Goal: Complete application form: Complete application form

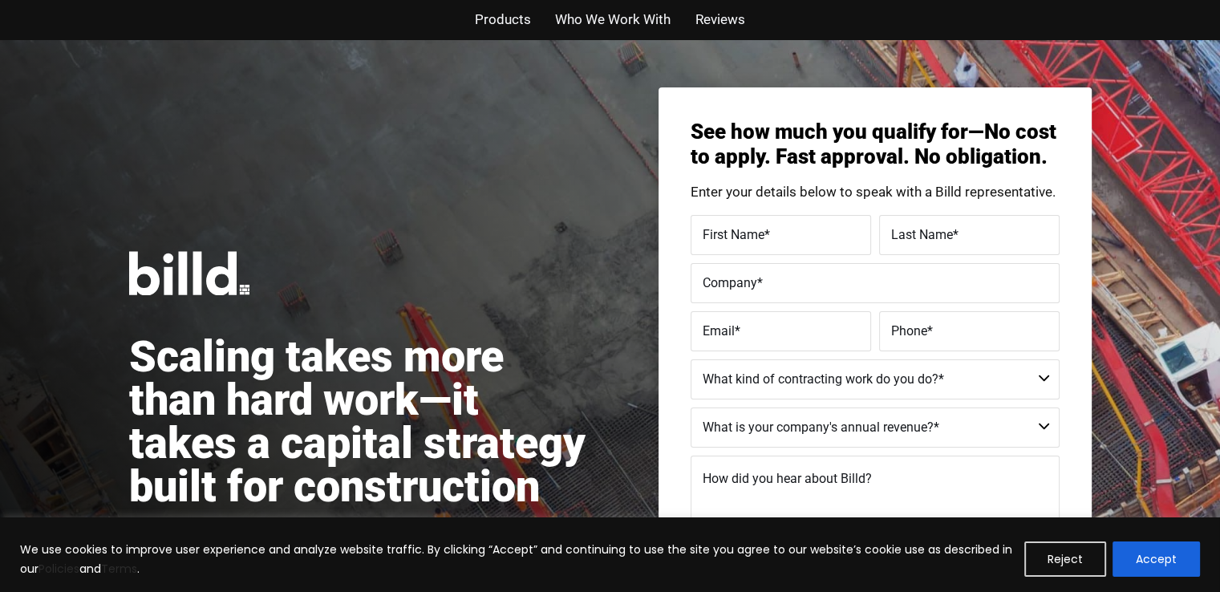
click at [819, 237] on label "First Name *" at bounding box center [781, 235] width 156 height 23
click at [819, 237] on input "First Name *" at bounding box center [781, 235] width 180 height 40
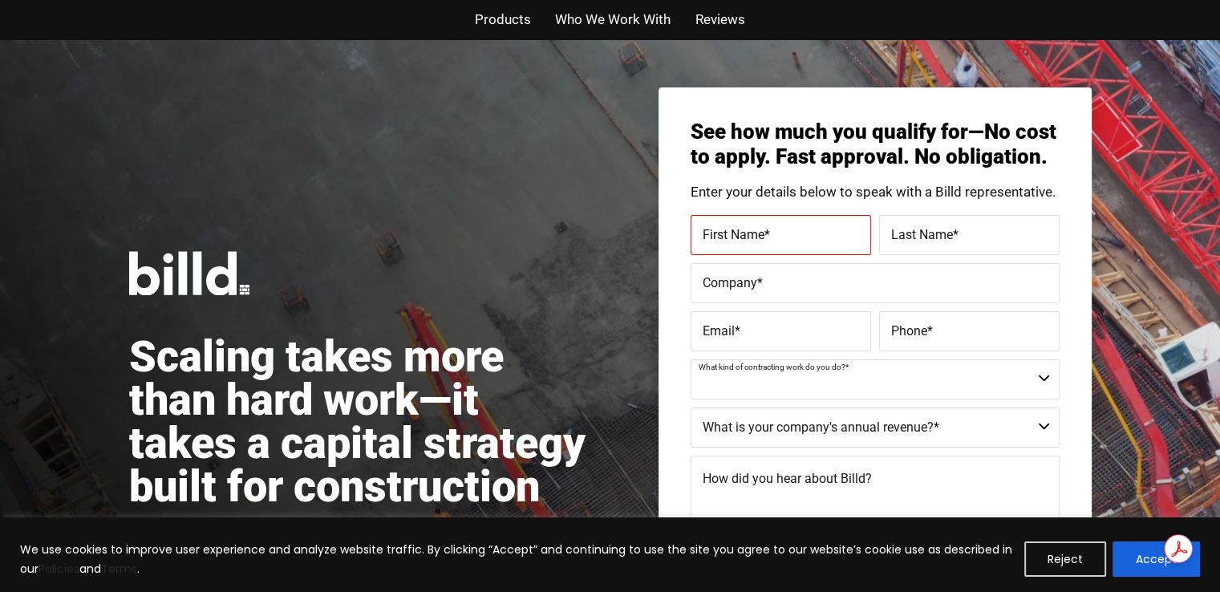
click at [1045, 380] on select "Commercial Commercial and Residential Residential Not a Contractor" at bounding box center [875, 379] width 369 height 40
select select "Commercial and Residential"
click at [691, 359] on select "Commercial Commercial and Residential Residential Not a Contractor" at bounding box center [875, 379] width 369 height 40
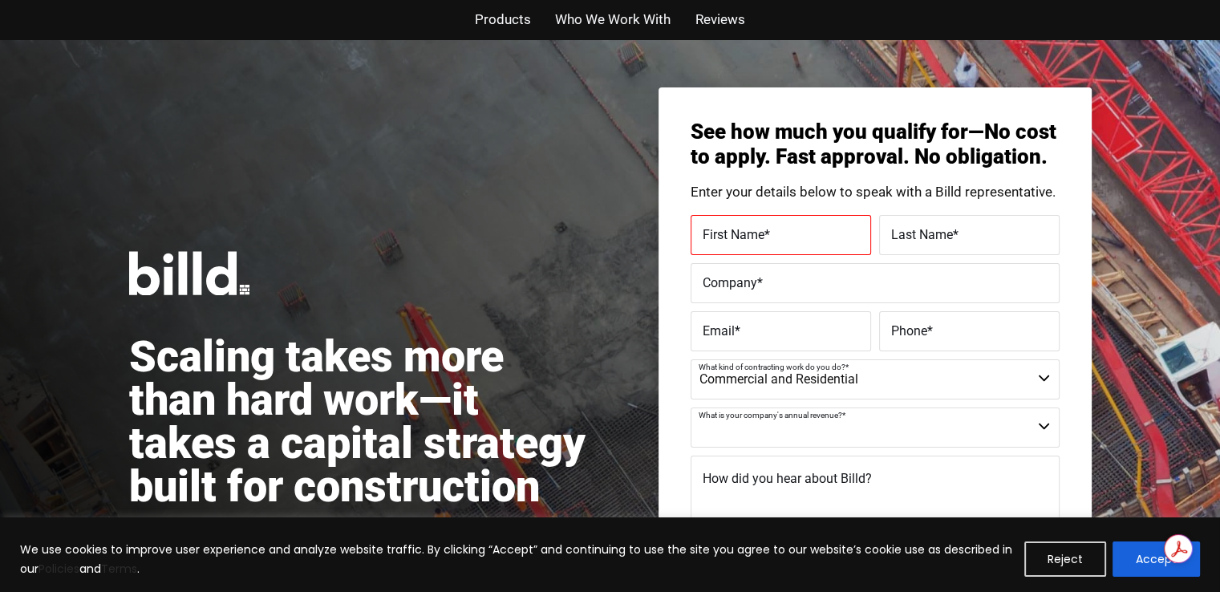
click at [1046, 427] on select "$40M + $25M - $40M $8M - $25M $4M - $8M $2M - $4M $1M - $2M Less than $1M" at bounding box center [875, 428] width 369 height 40
select select "Less than $1M"
click at [691, 408] on select "$40M + $25M - $40M $8M - $25M $4M - $8M $2M - $4M $1M - $2M Less than $1M" at bounding box center [875, 428] width 369 height 40
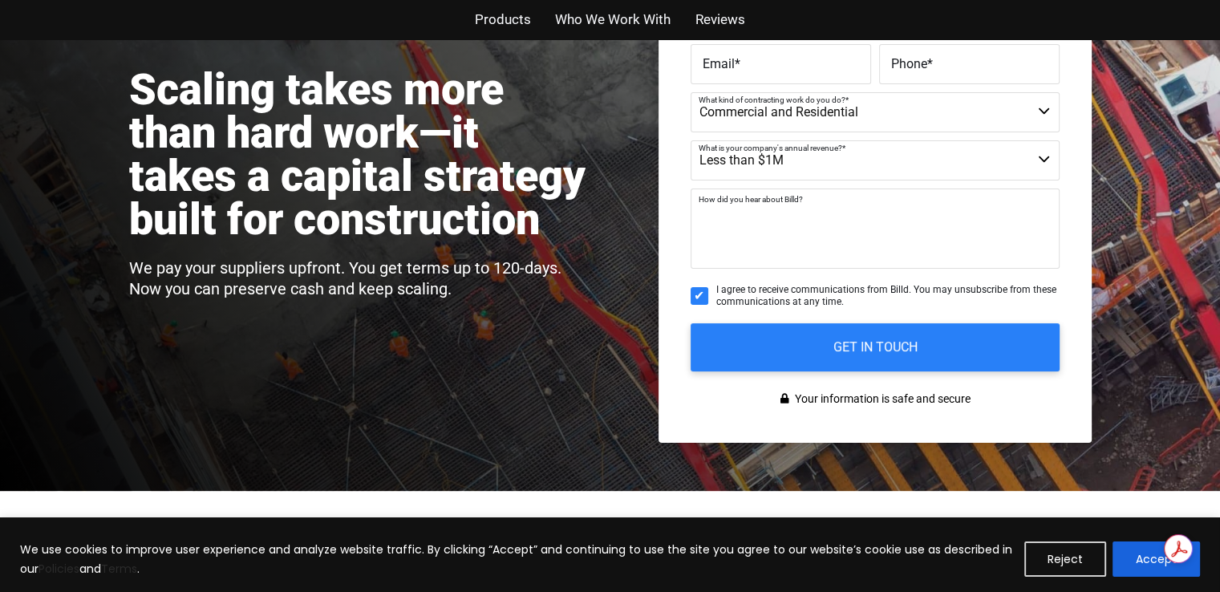
click at [764, 254] on textarea "How did you hear about Billd?" at bounding box center [875, 229] width 369 height 80
type textarea "O"
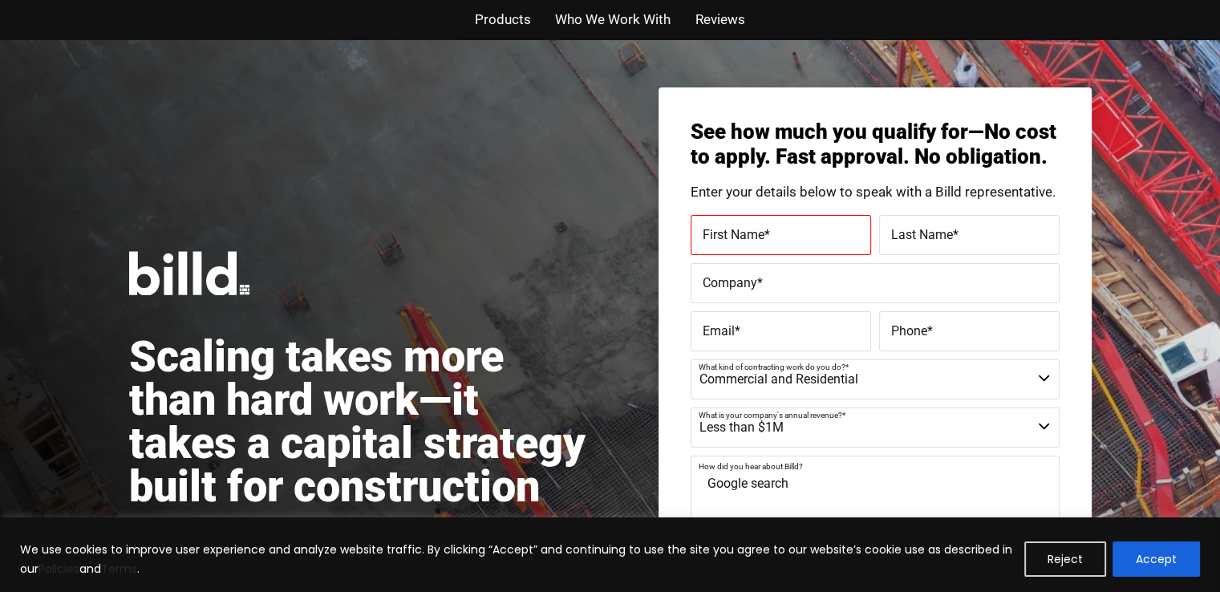
type textarea "Google search"
click at [793, 235] on label "First Name *" at bounding box center [781, 235] width 156 height 23
click at [793, 235] on input "First Name *" at bounding box center [781, 235] width 180 height 40
type input "Josiah"
click at [965, 245] on label "Last Name *" at bounding box center [969, 235] width 156 height 23
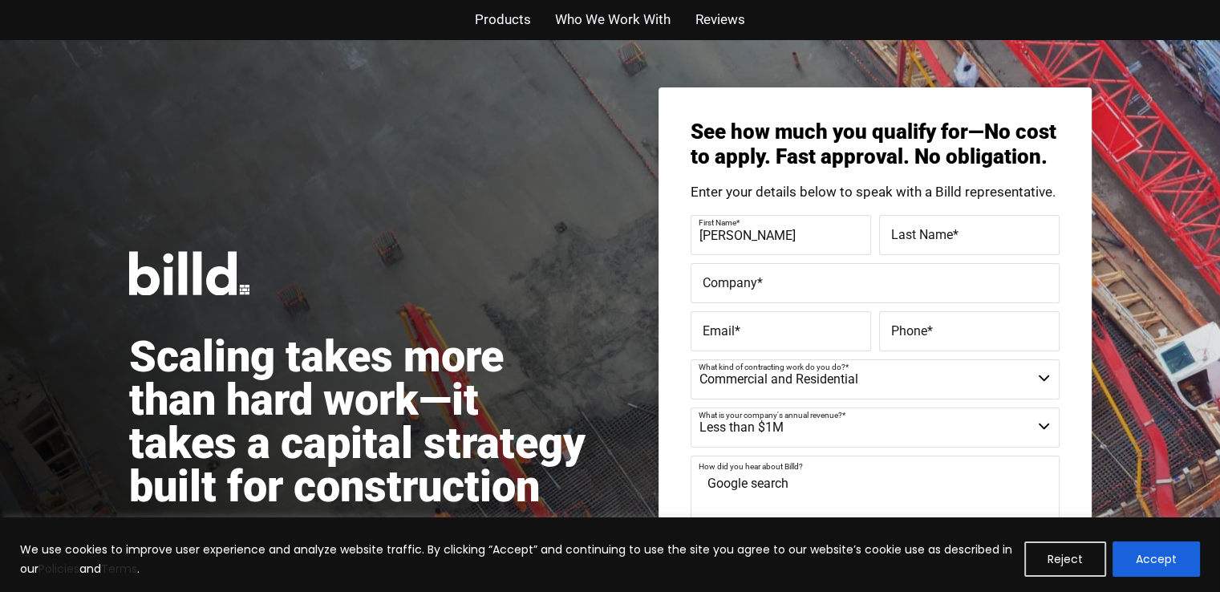
click at [965, 245] on input "Last Name *" at bounding box center [969, 235] width 180 height 40
type input "Mataele"
click at [752, 330] on label "Email *" at bounding box center [781, 331] width 156 height 23
click at [752, 330] on input "Email *" at bounding box center [781, 331] width 180 height 40
type input "kct@kingwinteam.com"
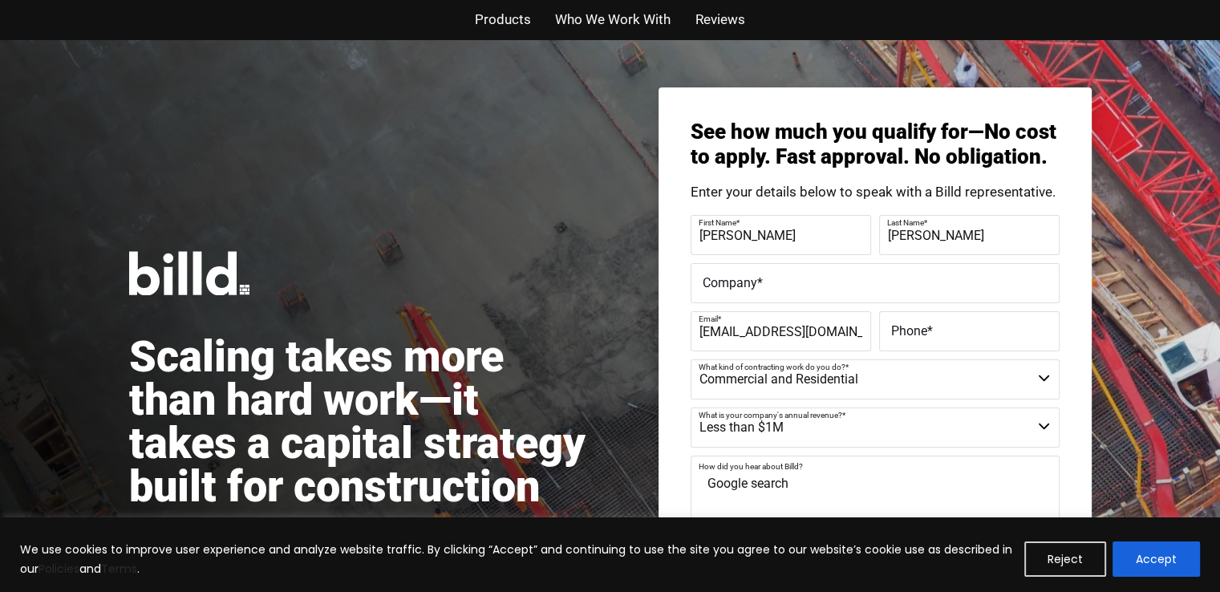
click at [1012, 328] on label "Phone *" at bounding box center [969, 331] width 156 height 23
click at [1012, 328] on input "Phone *" at bounding box center [969, 331] width 180 height 40
type input "(385) 222-8428"
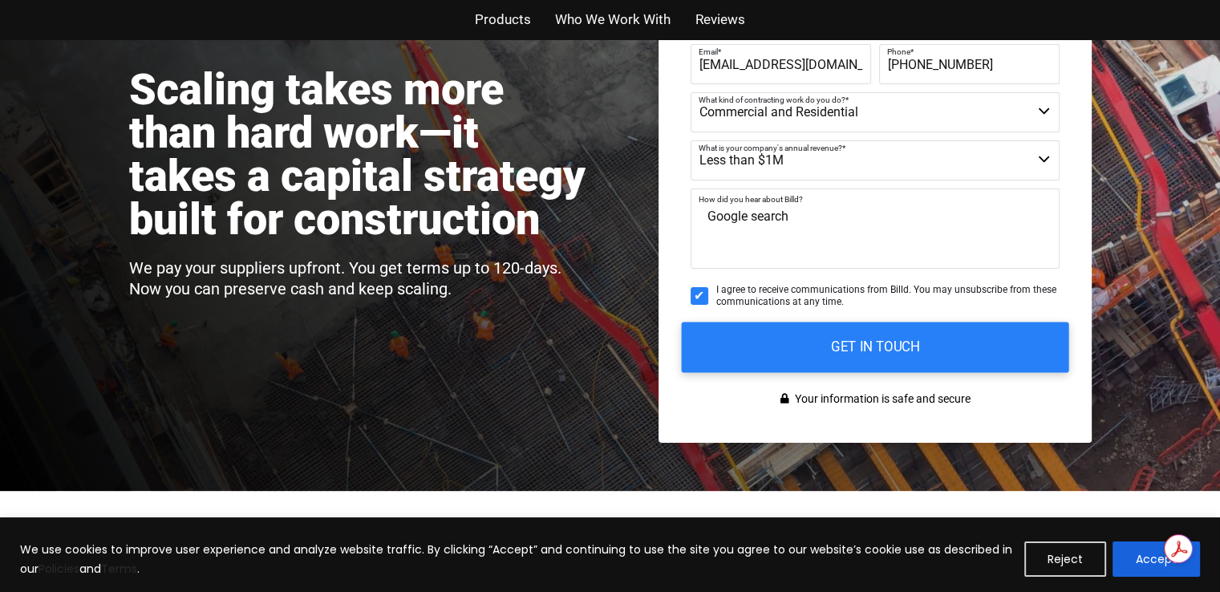
click at [853, 347] on input "GET IN TOUCH" at bounding box center [874, 347] width 387 height 51
click at [874, 341] on input "GET IN TOUCH" at bounding box center [874, 347] width 387 height 51
click at [869, 351] on input "GET IN TOUCH" at bounding box center [874, 347] width 387 height 51
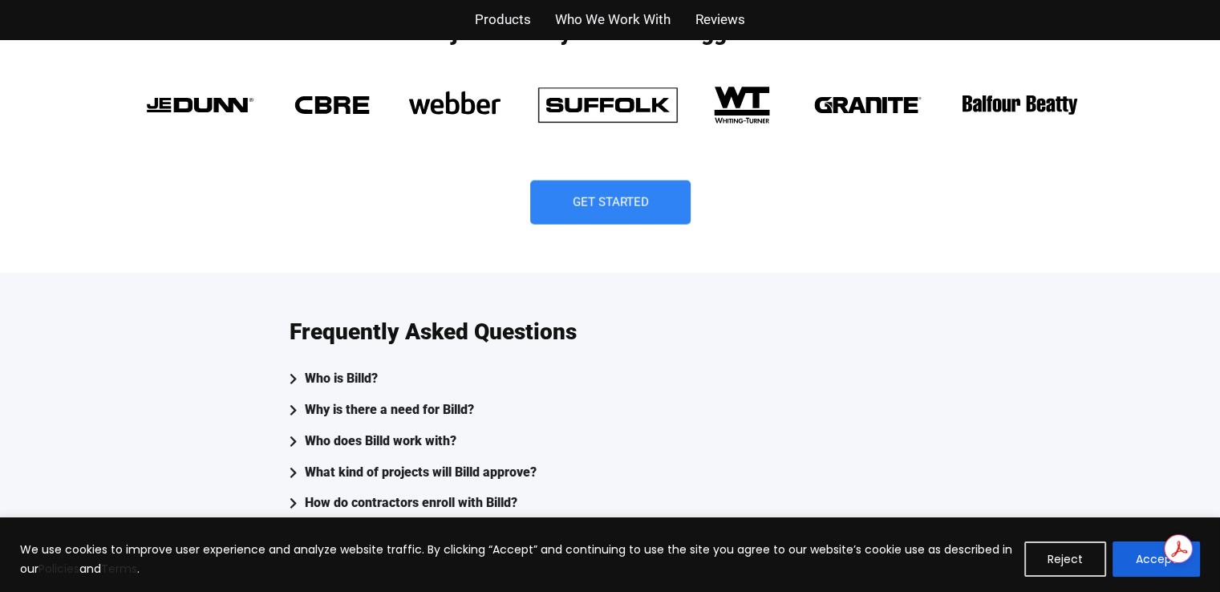
scroll to position [4313, 0]
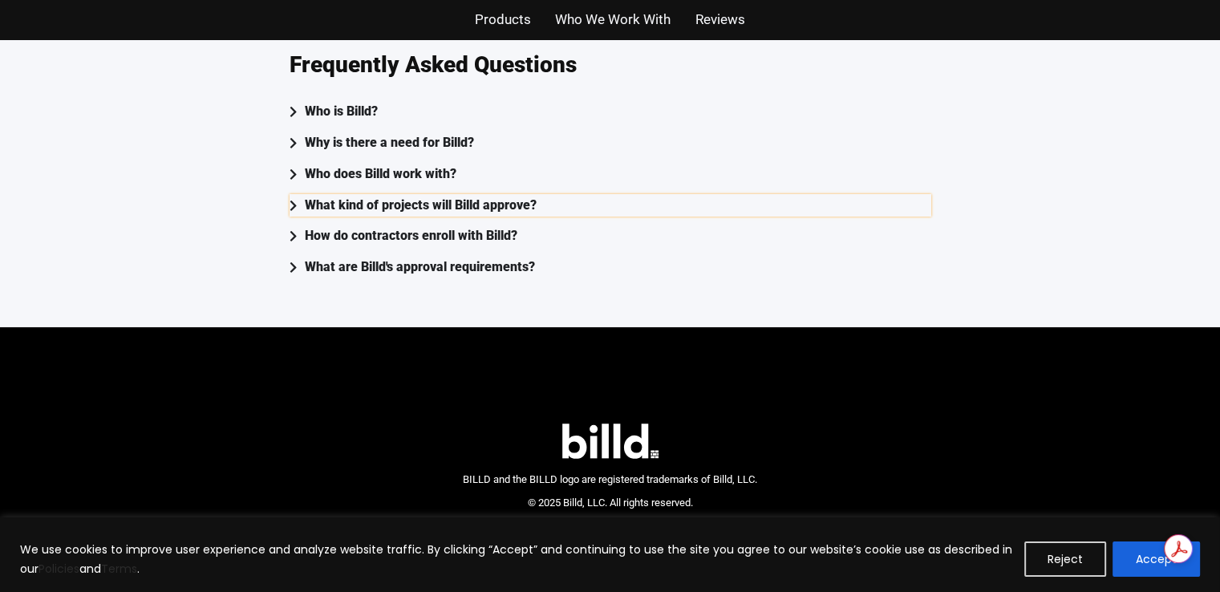
click at [445, 194] on div "What kind of projects will Billd approve?" at bounding box center [421, 205] width 232 height 23
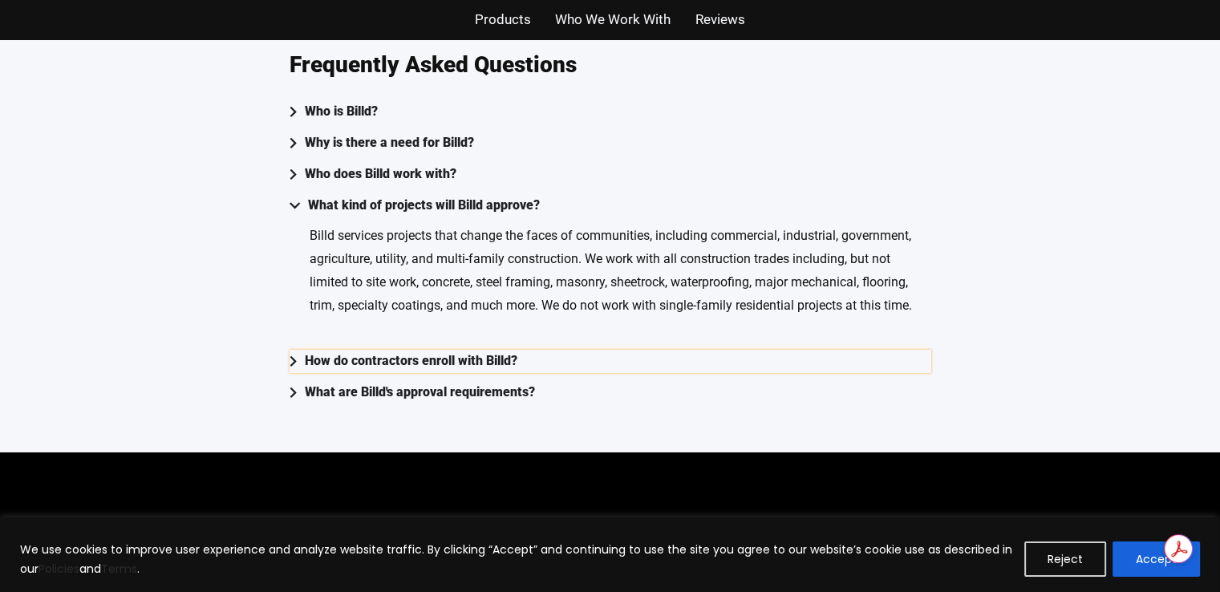
click at [382, 350] on div "How do contractors enroll with Billd?" at bounding box center [411, 361] width 213 height 23
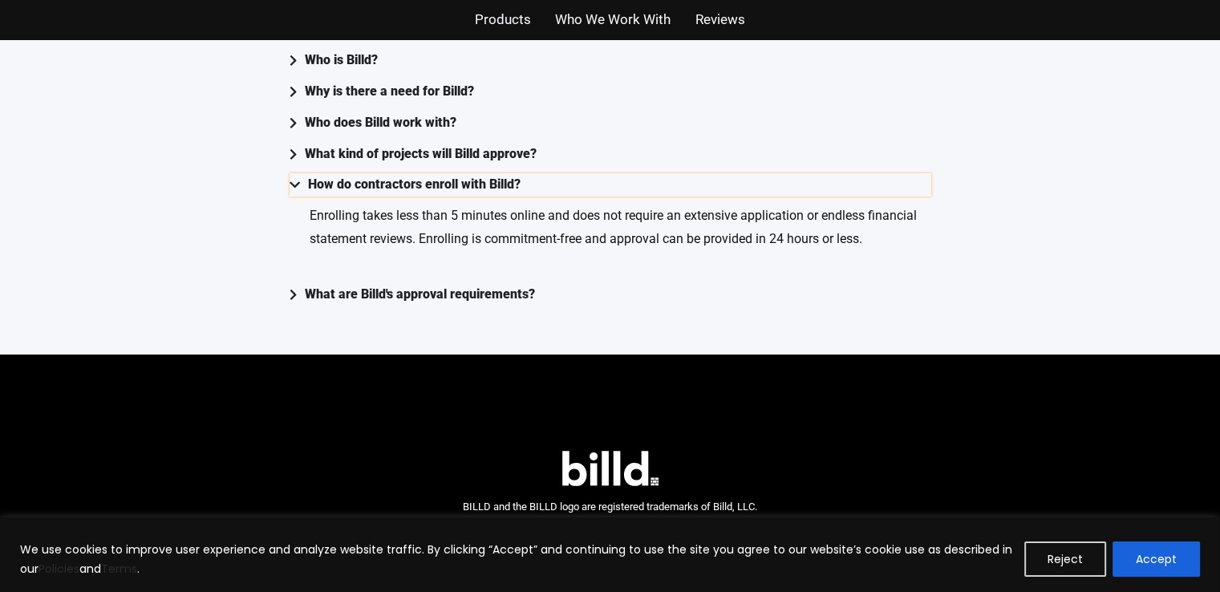
scroll to position [4393, 0]
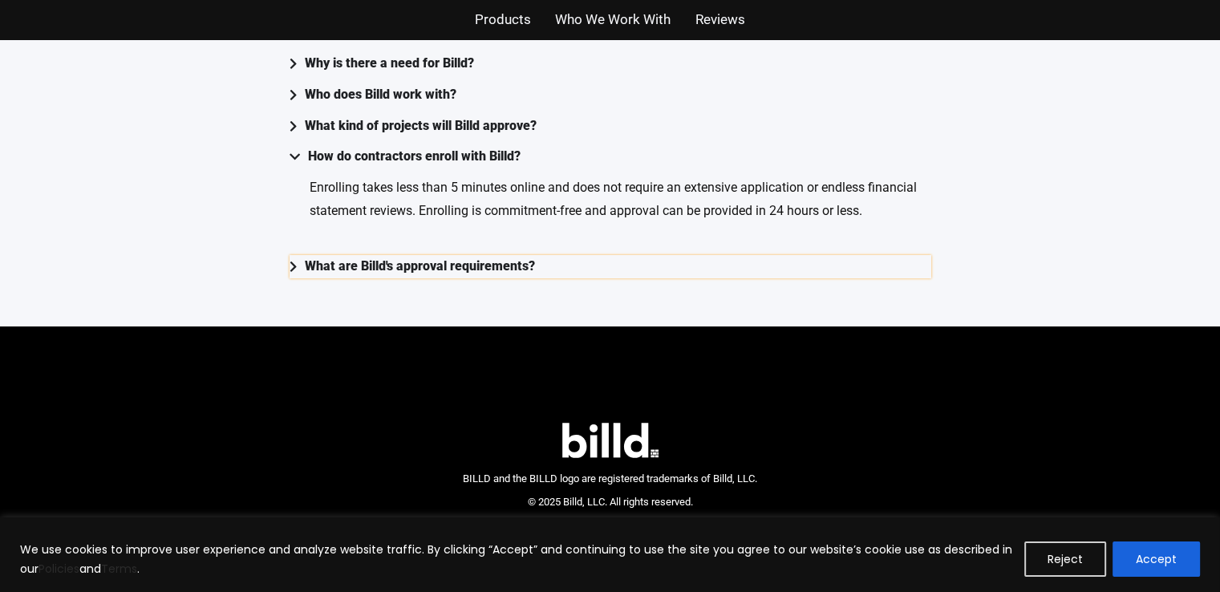
click at [420, 255] on div "What are Billd's approval requirements?" at bounding box center [420, 266] width 230 height 23
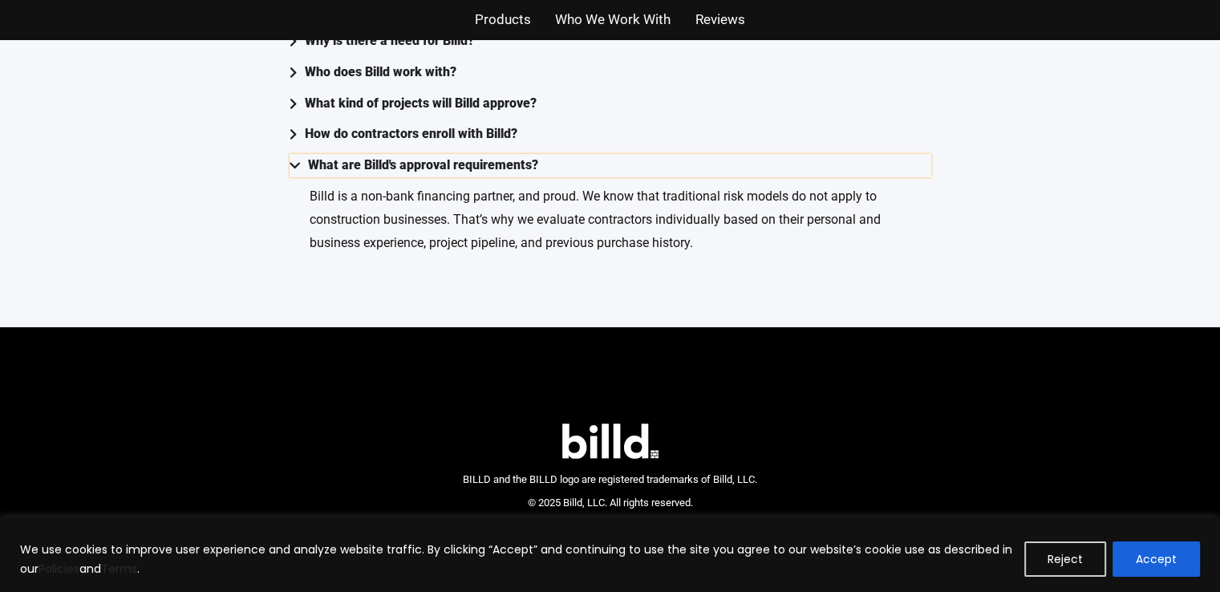
scroll to position [4148, 0]
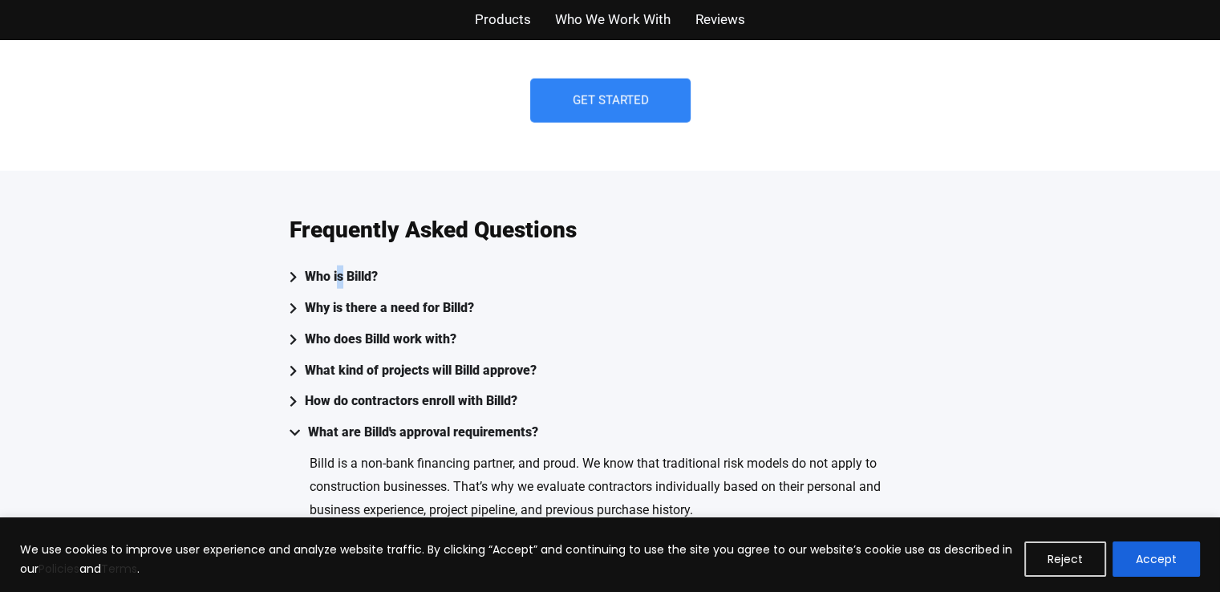
click at [335, 266] on div "Who is Billd?" at bounding box center [341, 277] width 73 height 23
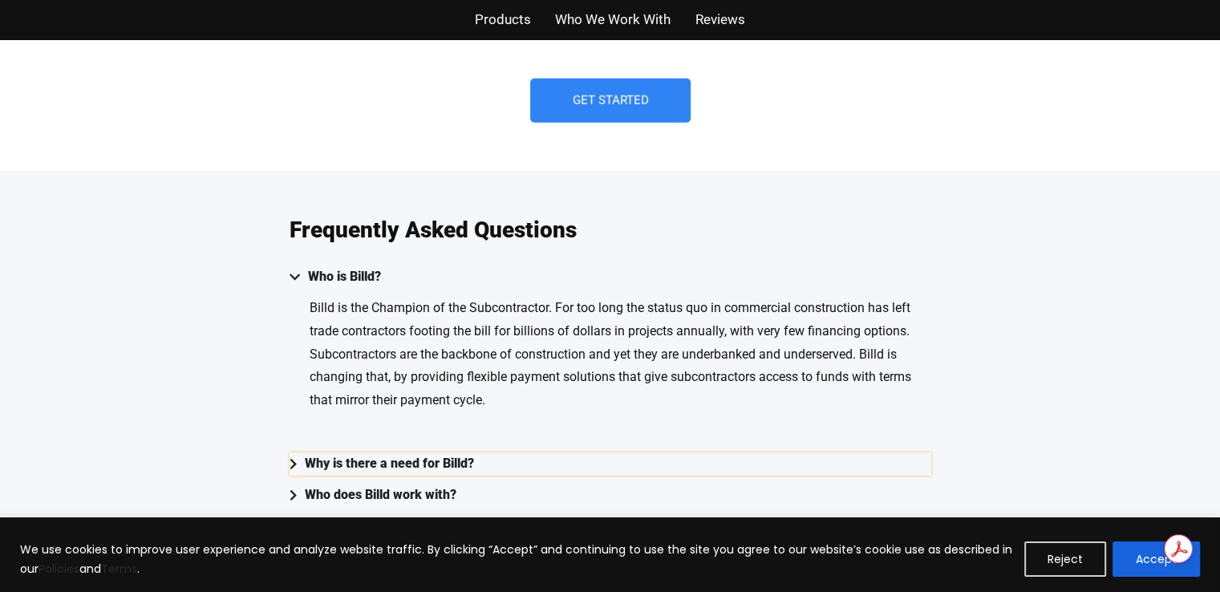
click at [381, 452] on div "Why is there a need for Billd?" at bounding box center [389, 463] width 169 height 23
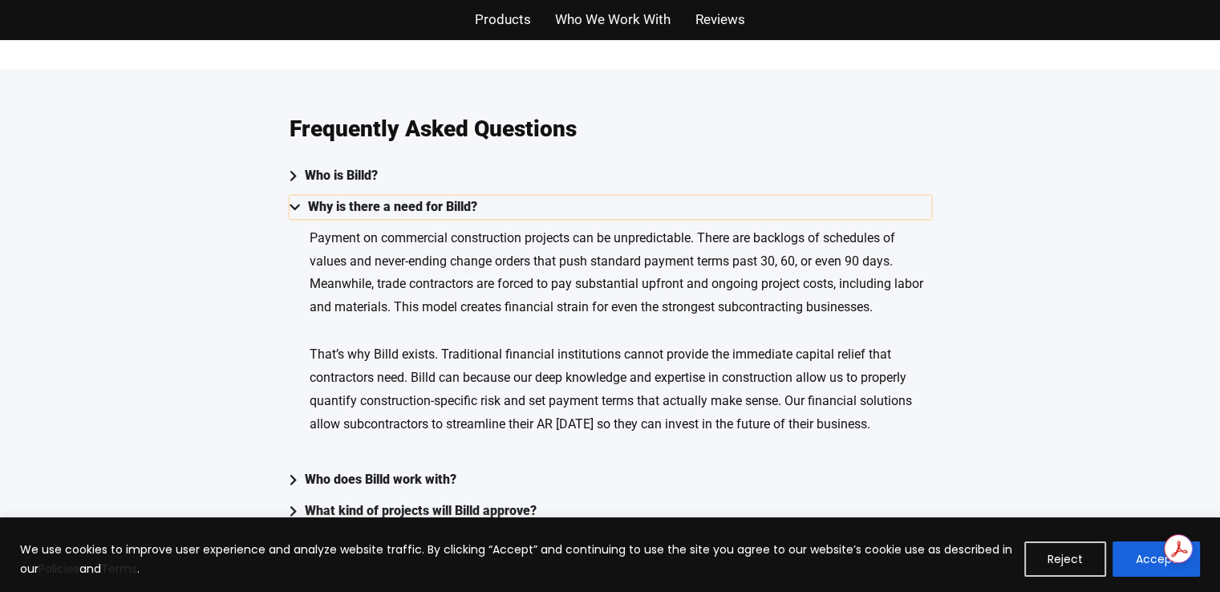
scroll to position [4415, 0]
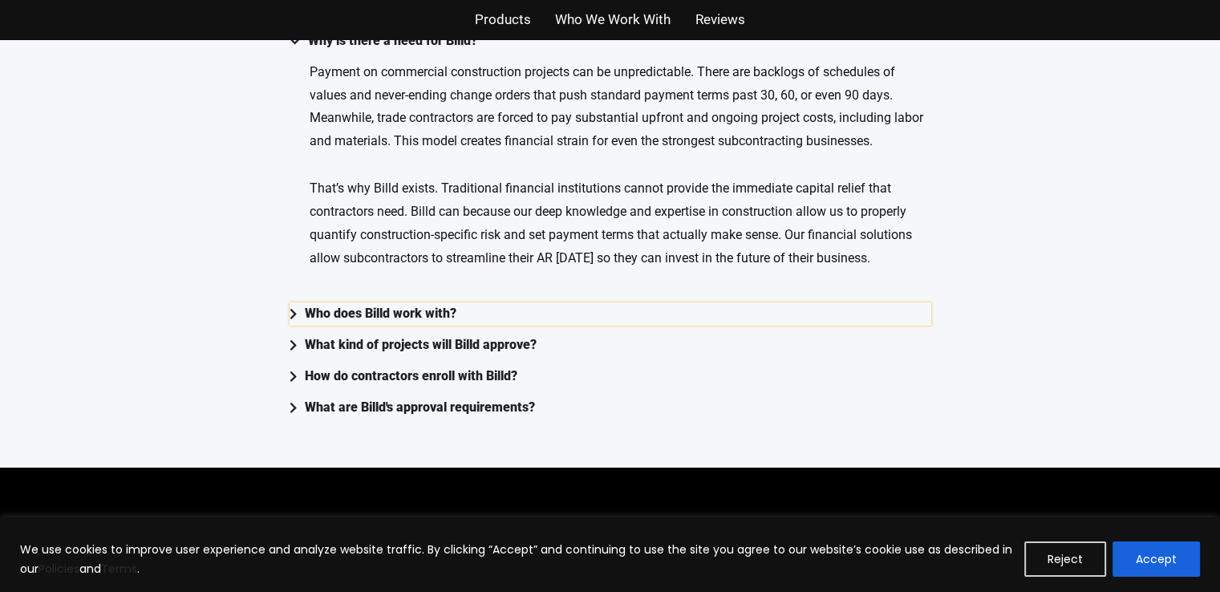
click at [419, 302] on div "Who does Billd work with?" at bounding box center [381, 313] width 152 height 23
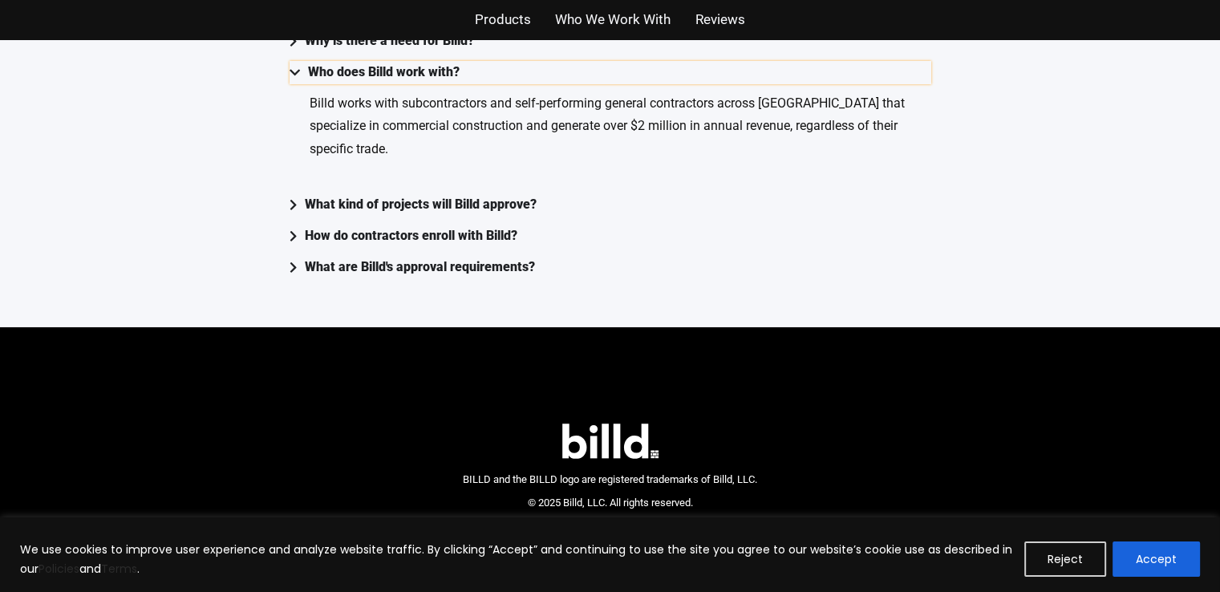
scroll to position [4148, 0]
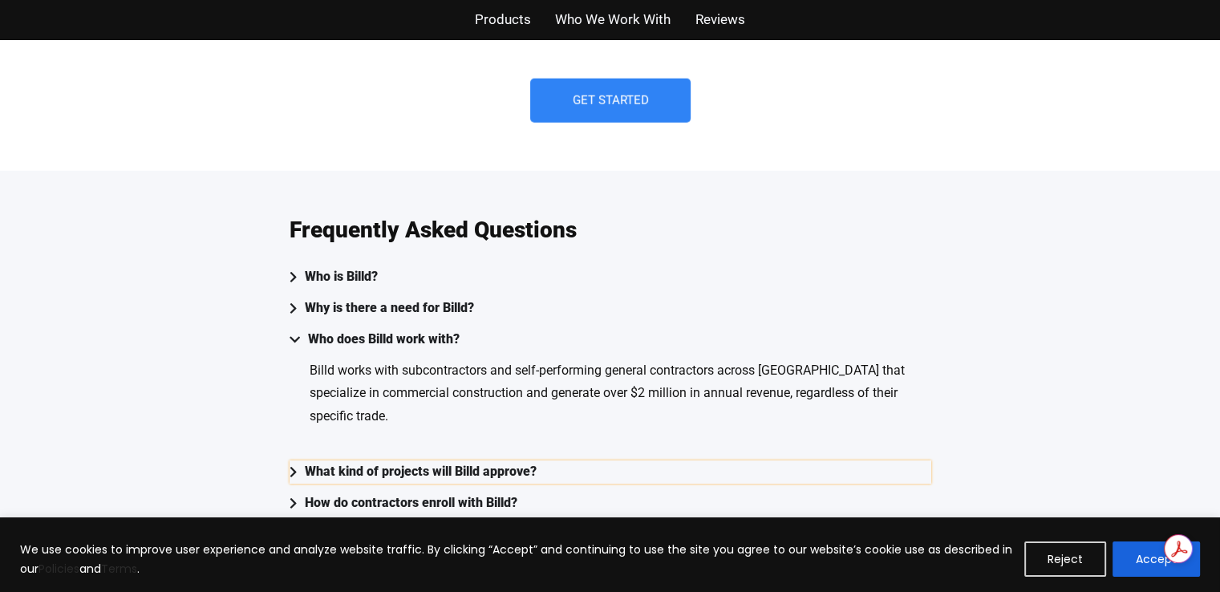
click at [493, 460] on div "What kind of projects will Billd approve?" at bounding box center [421, 471] width 232 height 23
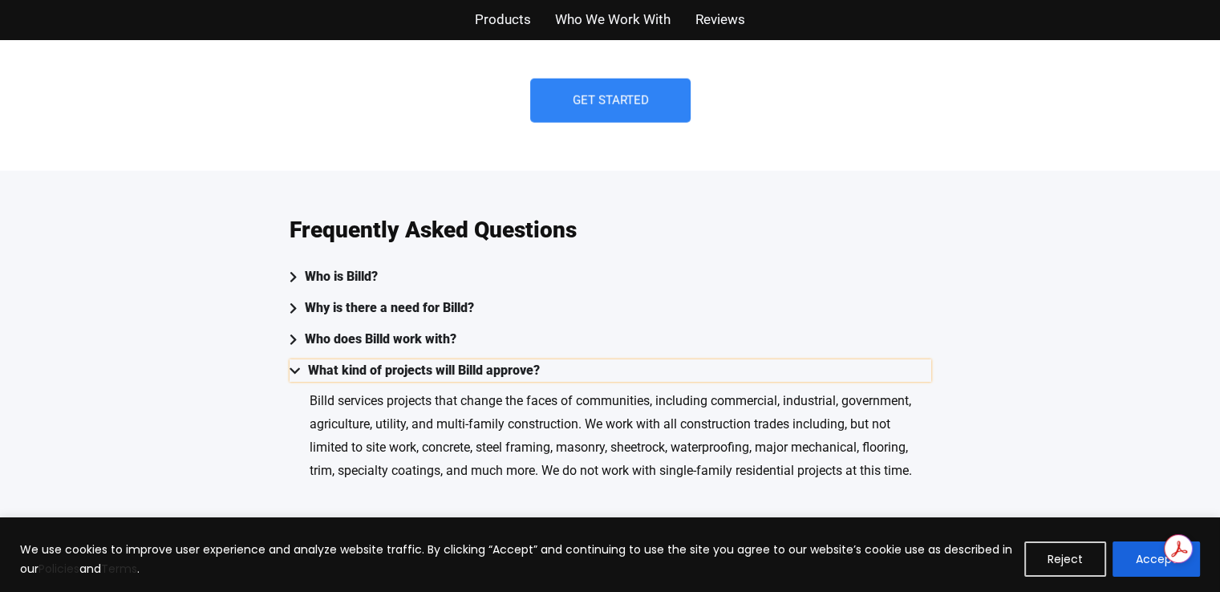
scroll to position [4415, 0]
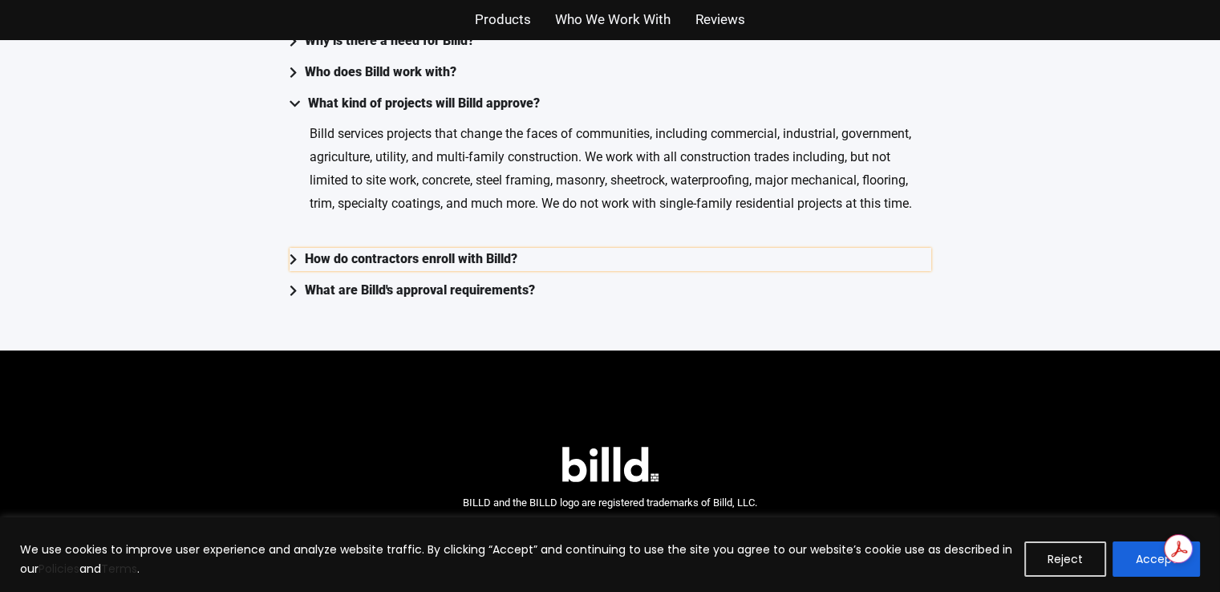
click at [395, 248] on div "How do contractors enroll with Billd?" at bounding box center [411, 259] width 213 height 23
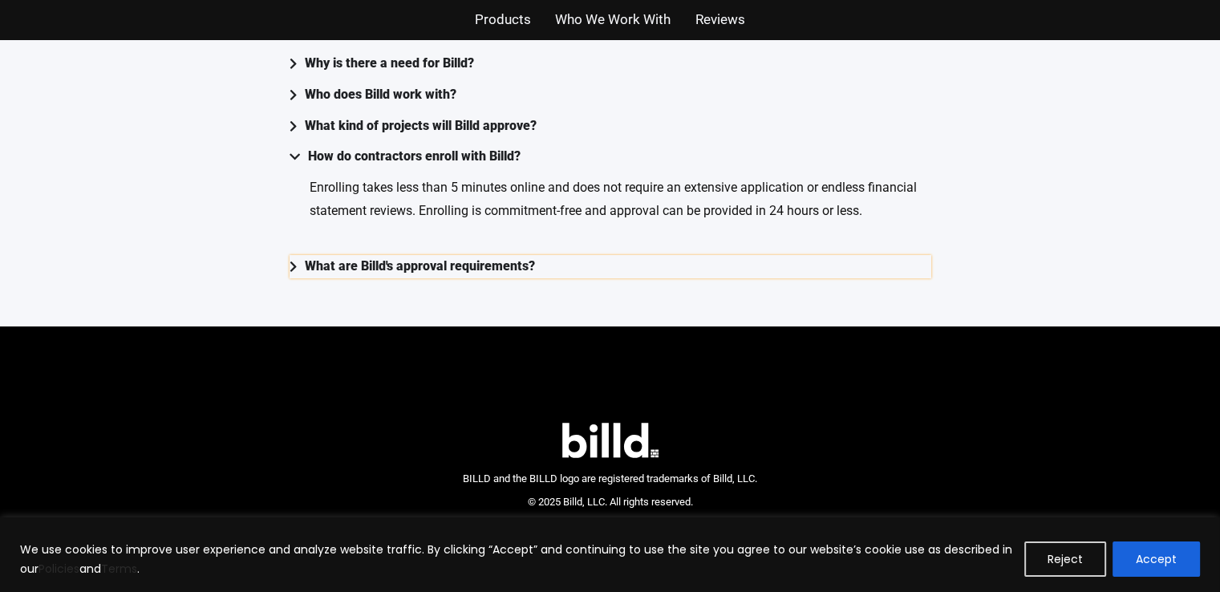
click at [398, 255] on div "What are Billd's approval requirements?" at bounding box center [420, 266] width 230 height 23
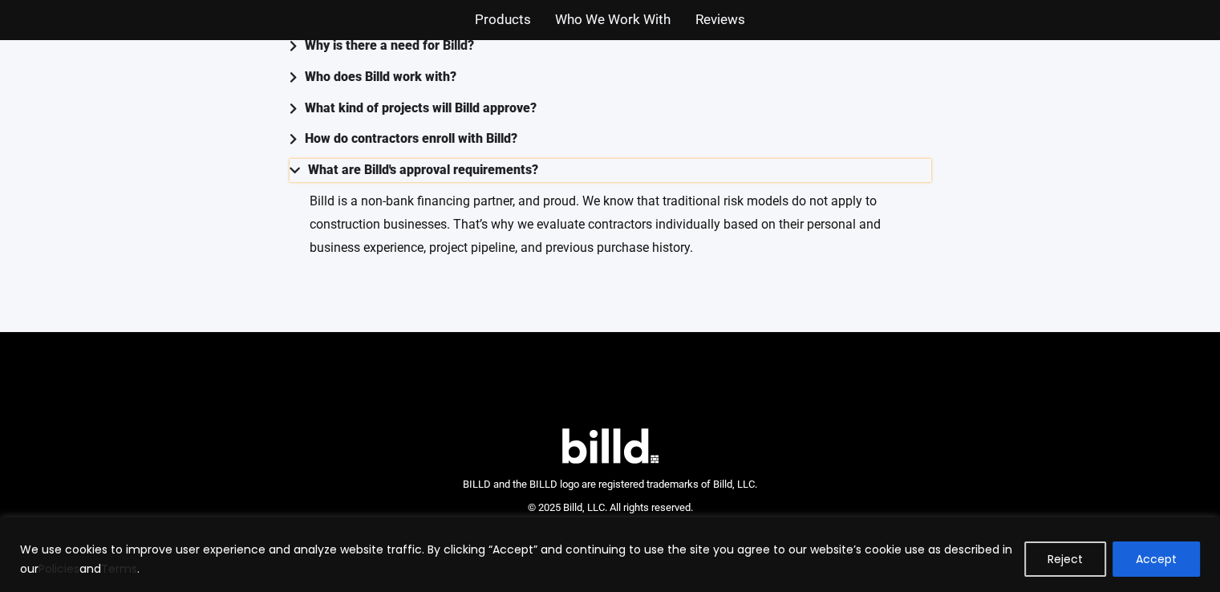
scroll to position [4415, 0]
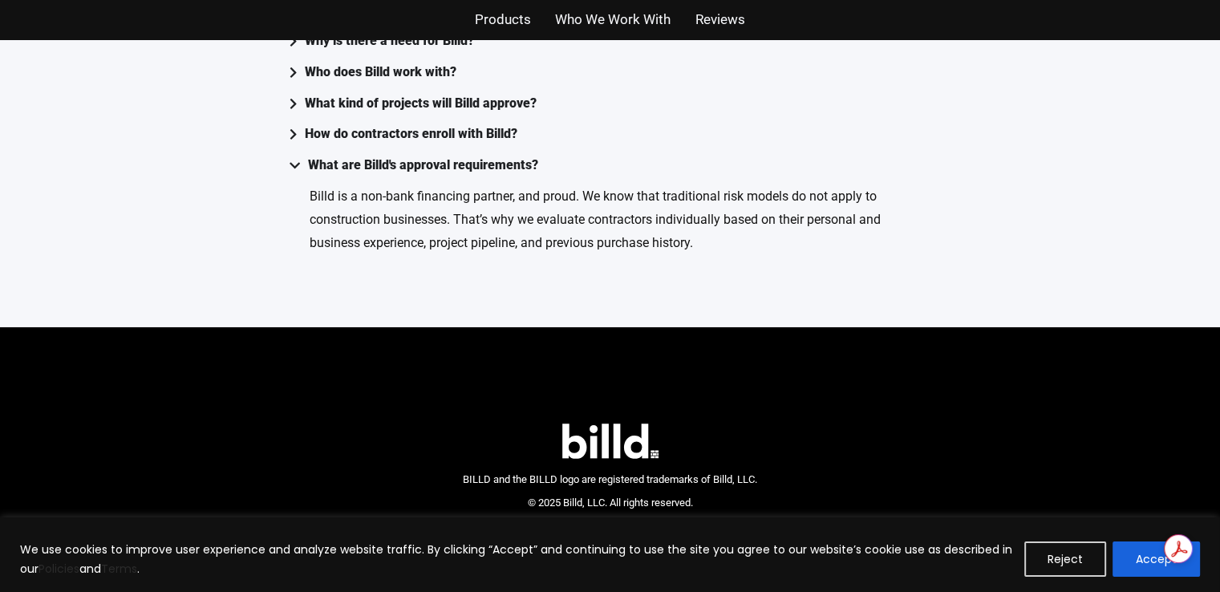
click at [629, 424] on img at bounding box center [610, 441] width 96 height 35
click at [484, 92] on div "What kind of projects will Billd approve?" at bounding box center [421, 103] width 232 height 23
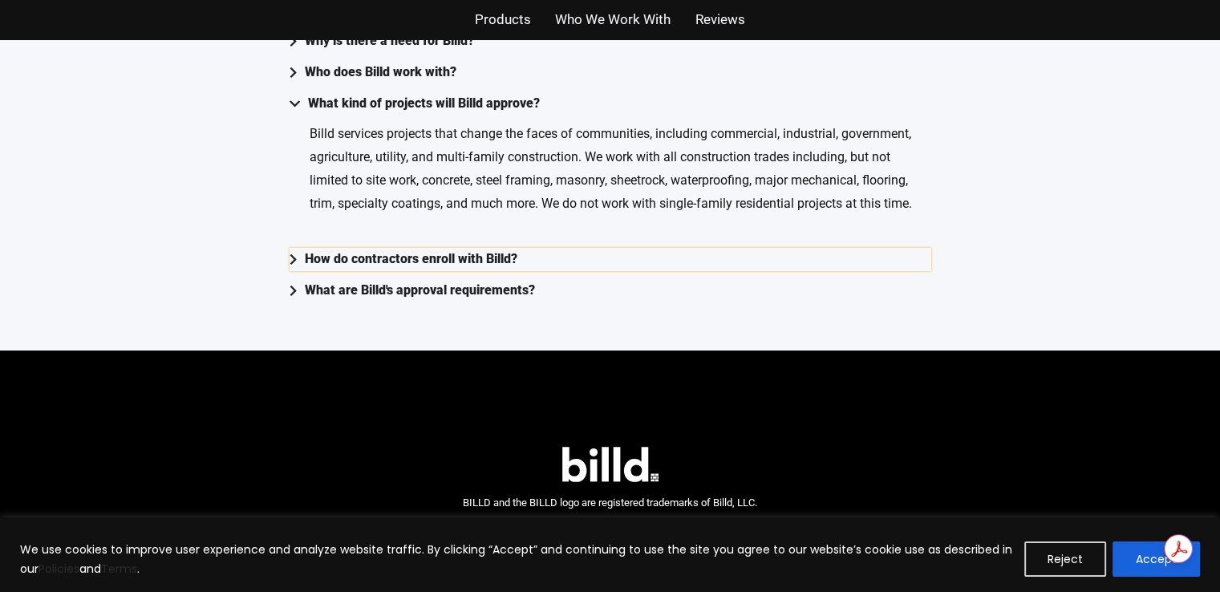
click at [456, 248] on div "How do contractors enroll with Billd?" at bounding box center [411, 259] width 213 height 23
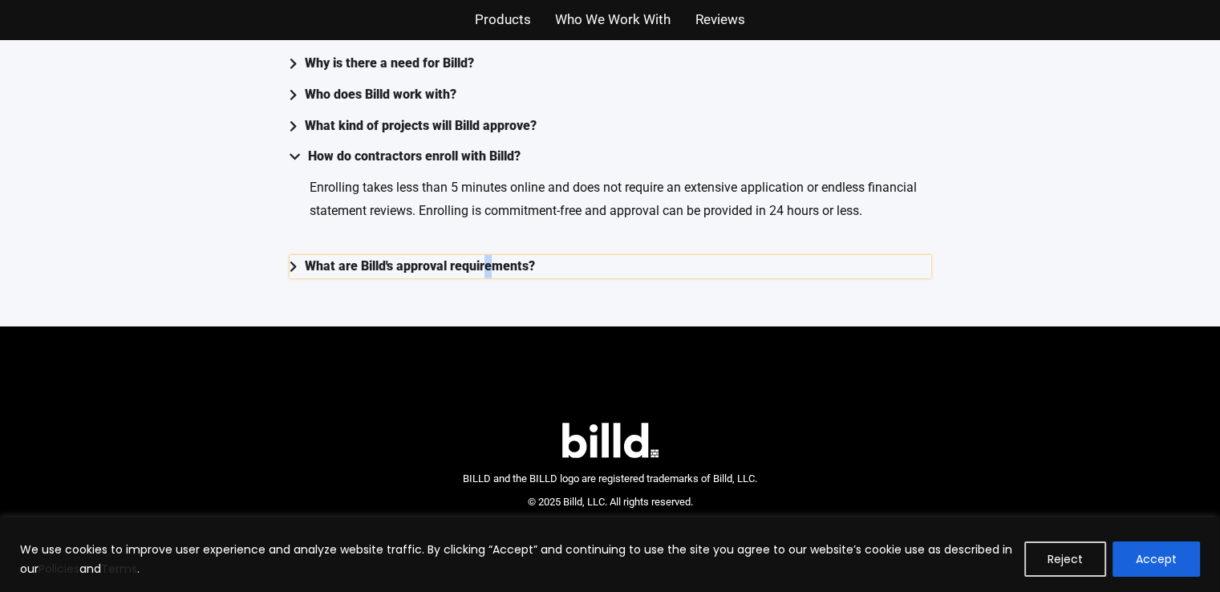
click at [481, 255] on div "What are Billd's approval requirements?" at bounding box center [420, 266] width 230 height 23
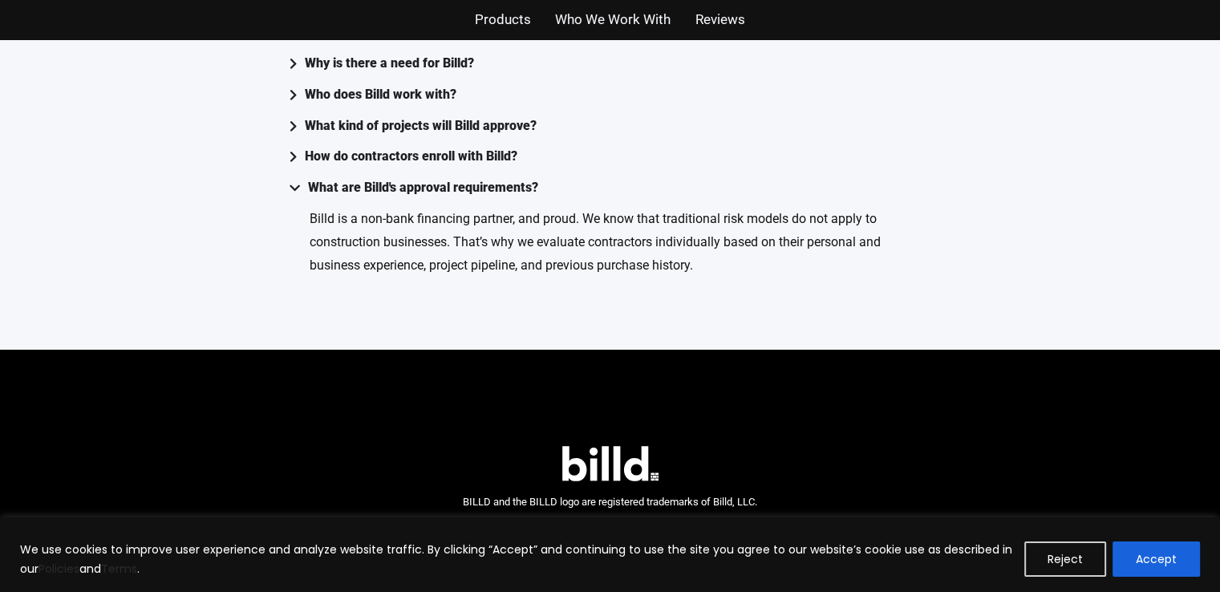
click at [753, 225] on p "Billd is a non-bank financing partner, and proud. We know that traditional risk…" at bounding box center [621, 243] width 622 height 70
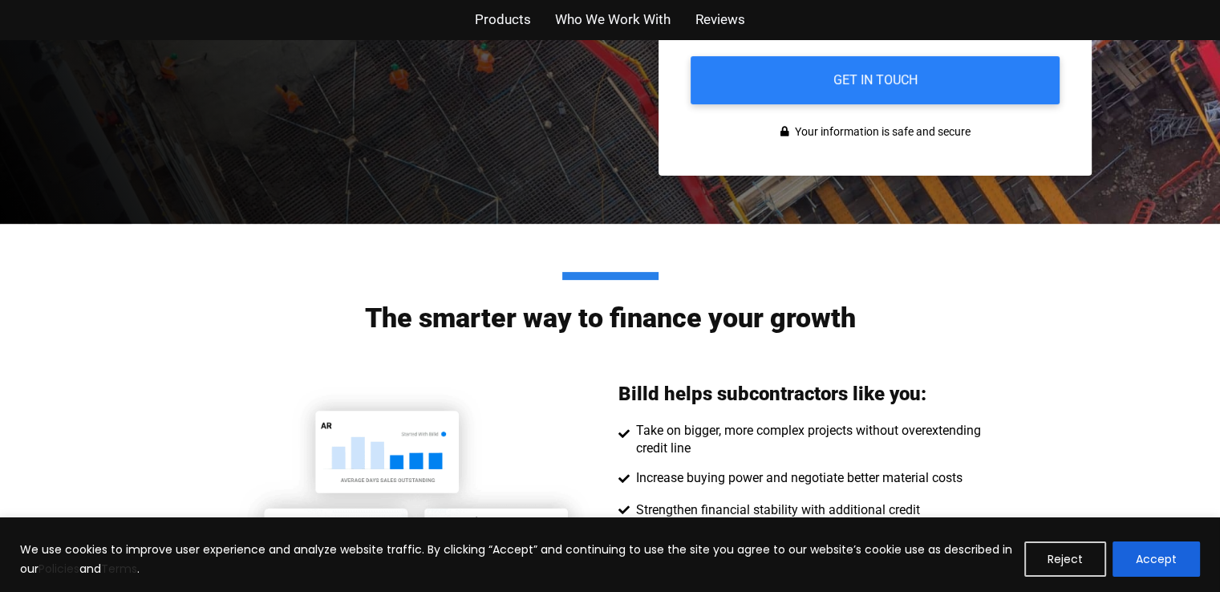
scroll to position [267, 0]
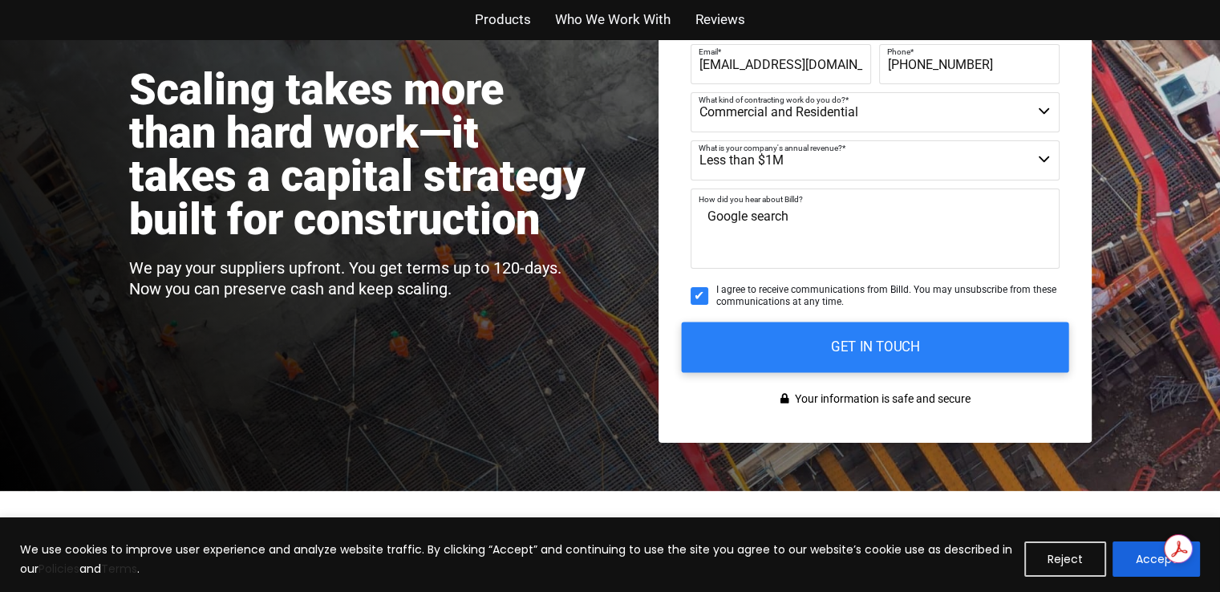
click at [892, 344] on input "GET IN TOUCH" at bounding box center [874, 347] width 387 height 51
click at [886, 347] on input "GET IN TOUCH" at bounding box center [874, 347] width 387 height 51
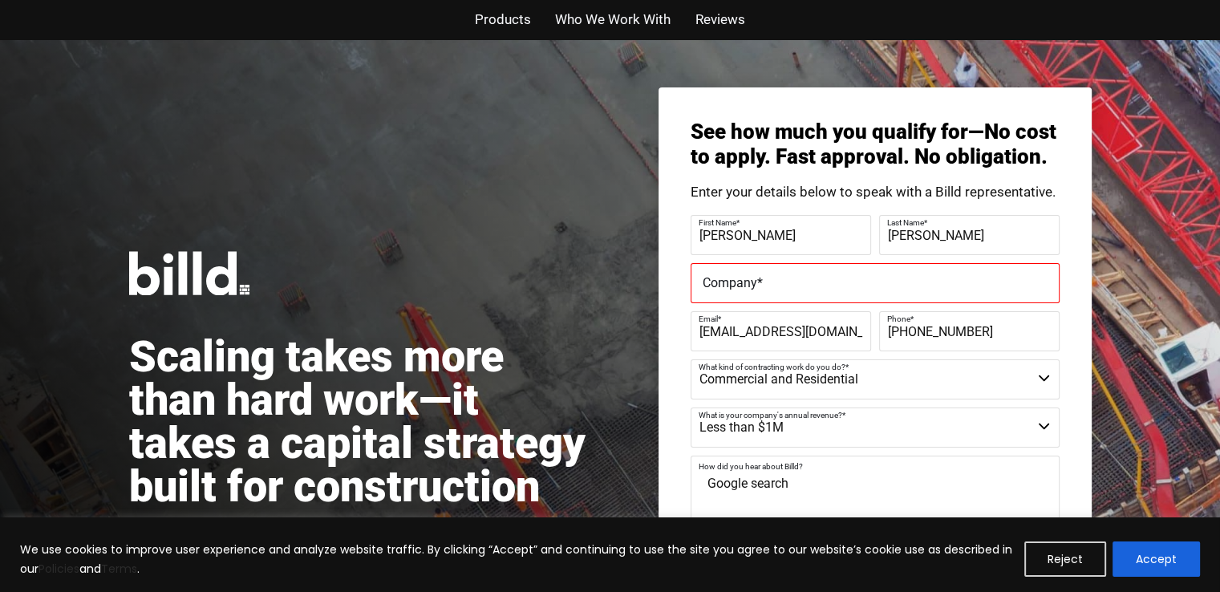
click at [786, 278] on label "Company *" at bounding box center [875, 283] width 345 height 23
click at [786, 278] on input "Company *" at bounding box center [875, 283] width 369 height 40
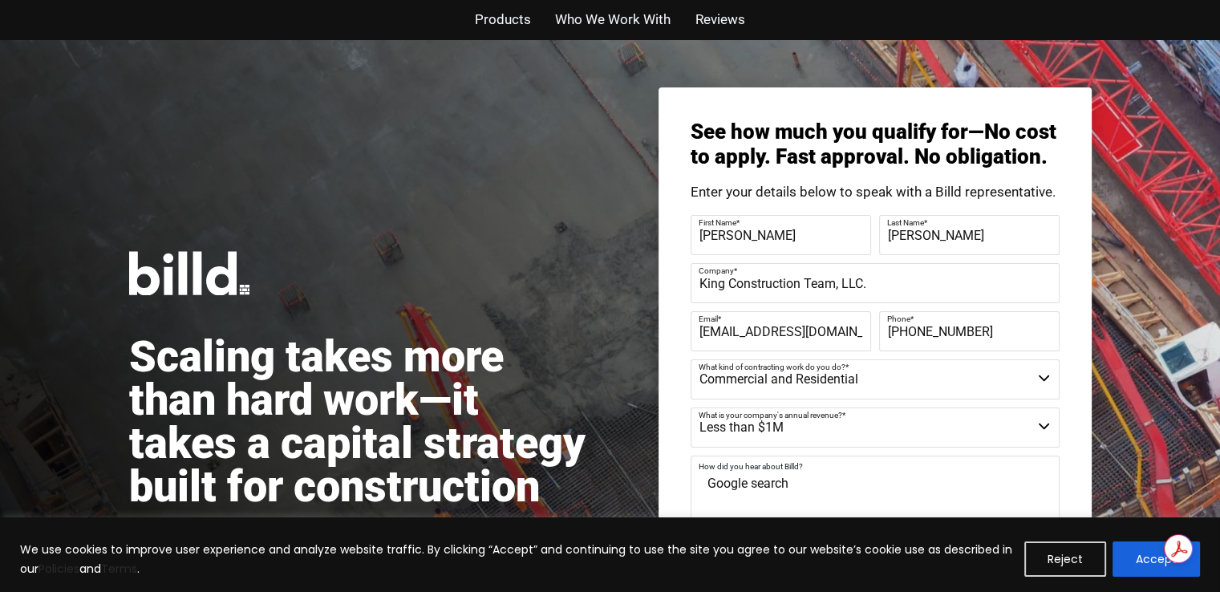
scroll to position [267, 0]
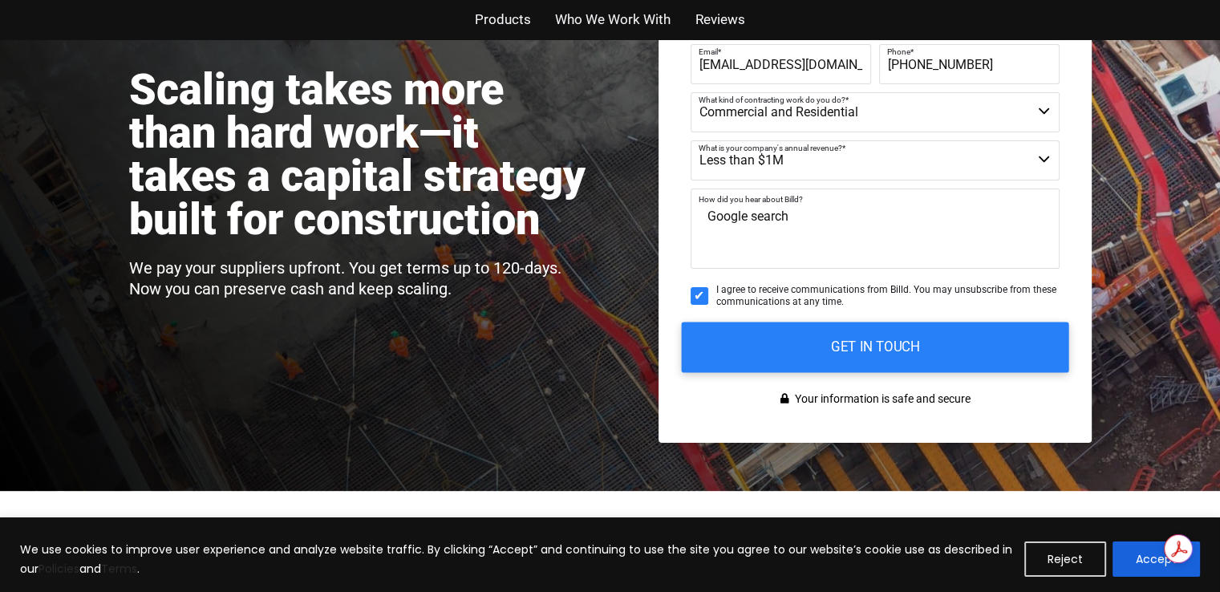
type input "King Construction Team, LLC."
click at [870, 345] on input "GET IN TOUCH" at bounding box center [874, 347] width 387 height 51
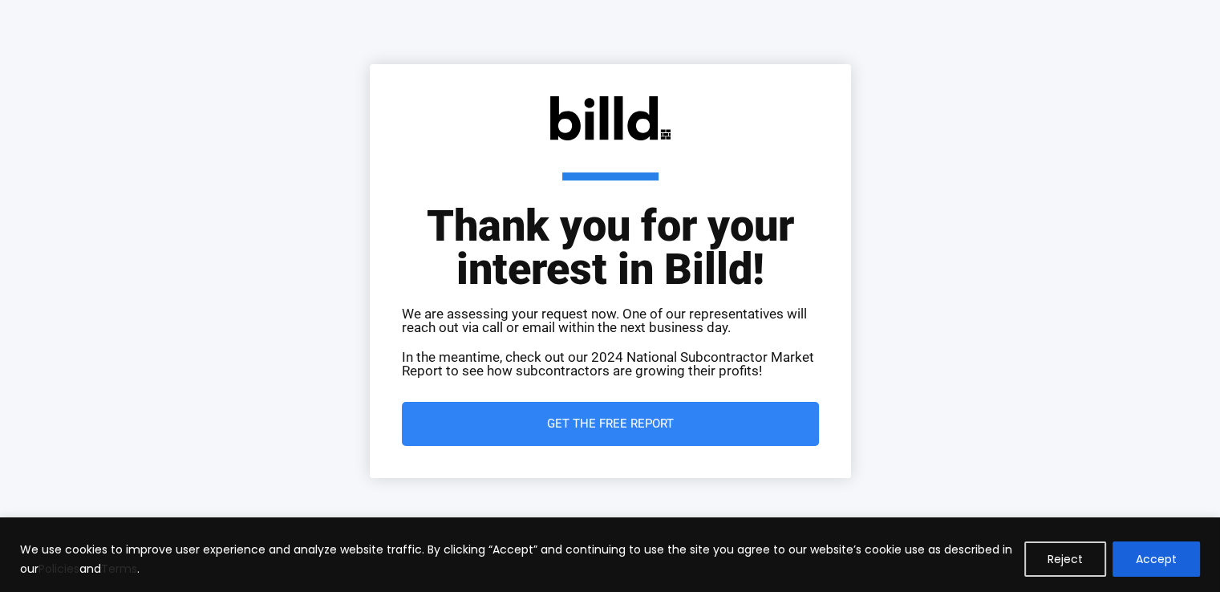
click at [613, 418] on span "Get the Free Report" at bounding box center [610, 424] width 127 height 12
